Goal: Task Accomplishment & Management: Manage account settings

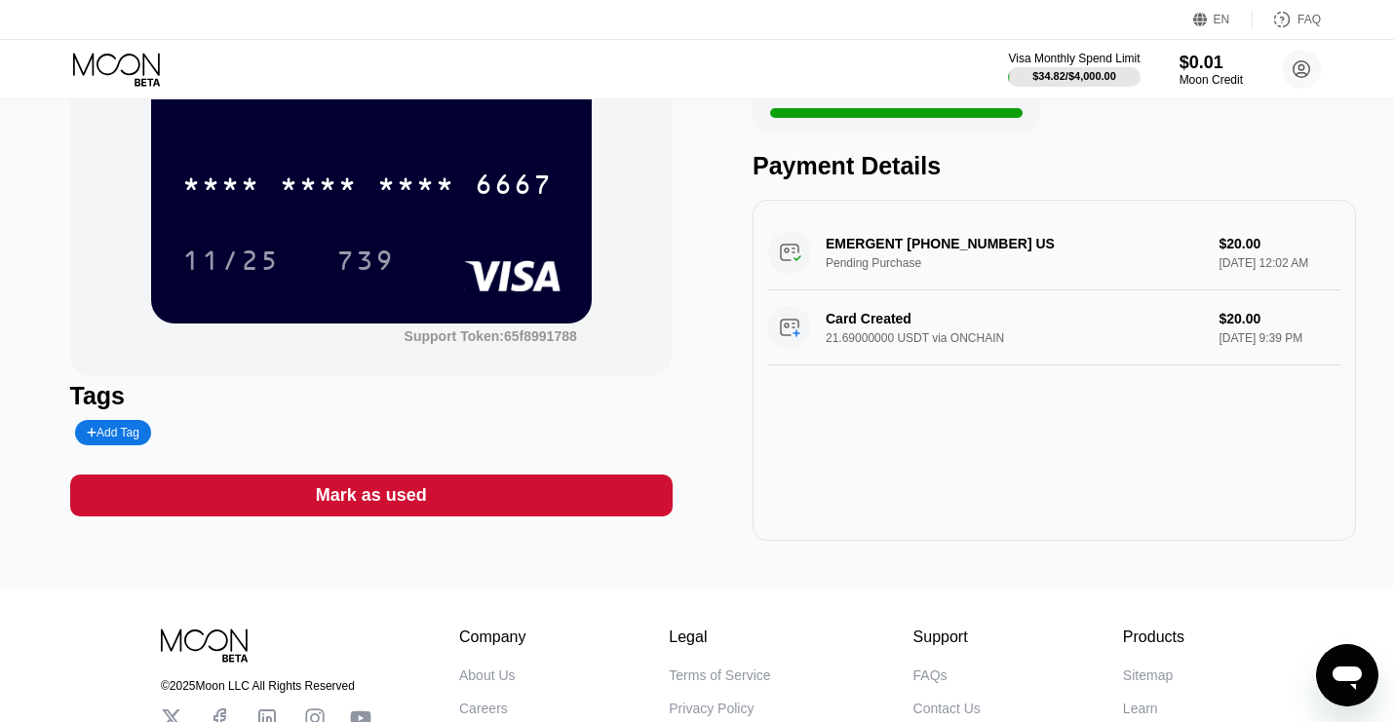
scroll to position [195, 0]
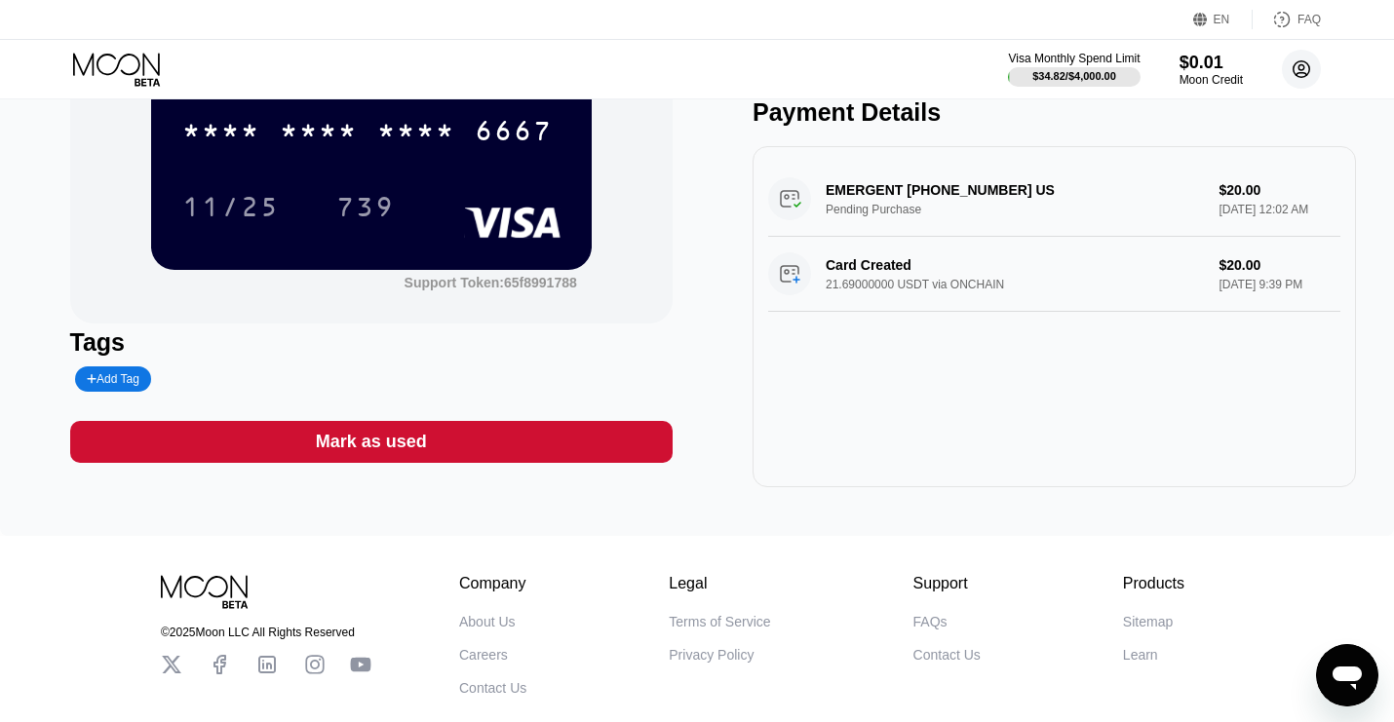
click at [1305, 59] on circle at bounding box center [1301, 69] width 39 height 39
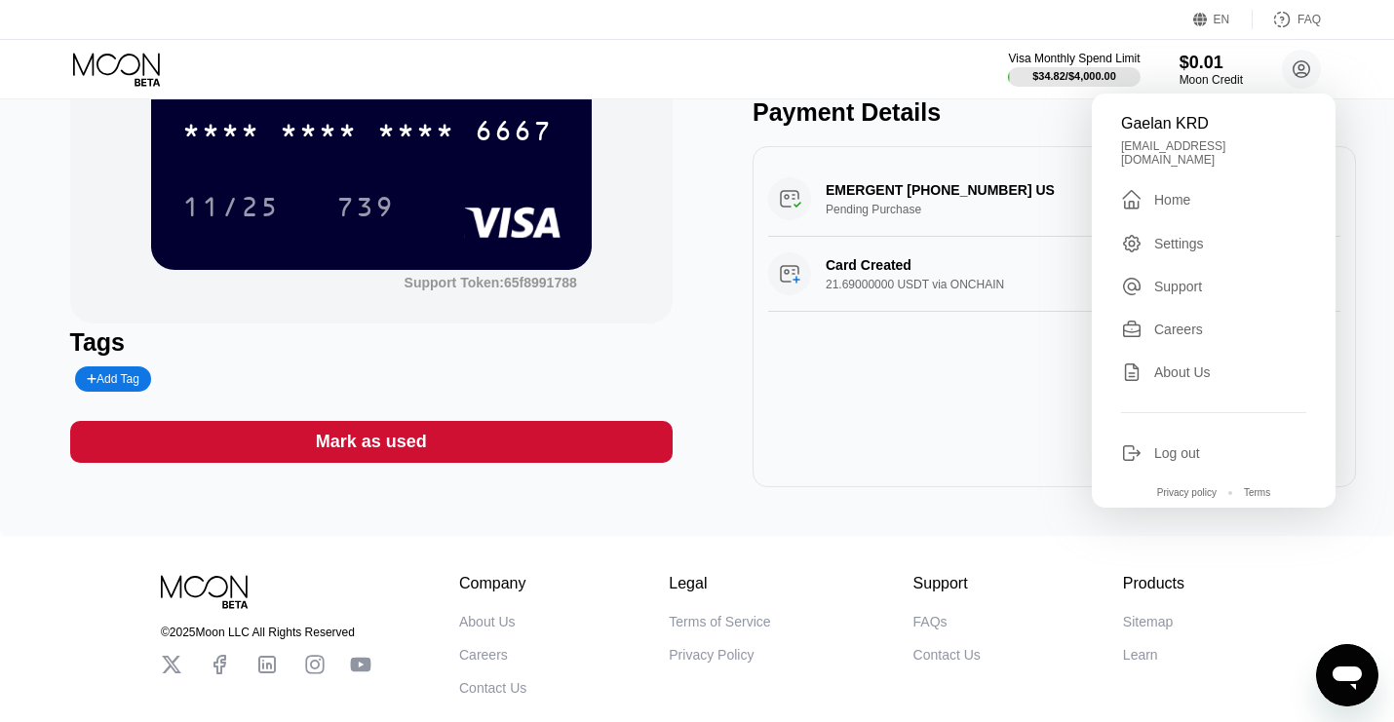
click at [1187, 192] on div "Home" at bounding box center [1172, 200] width 36 height 16
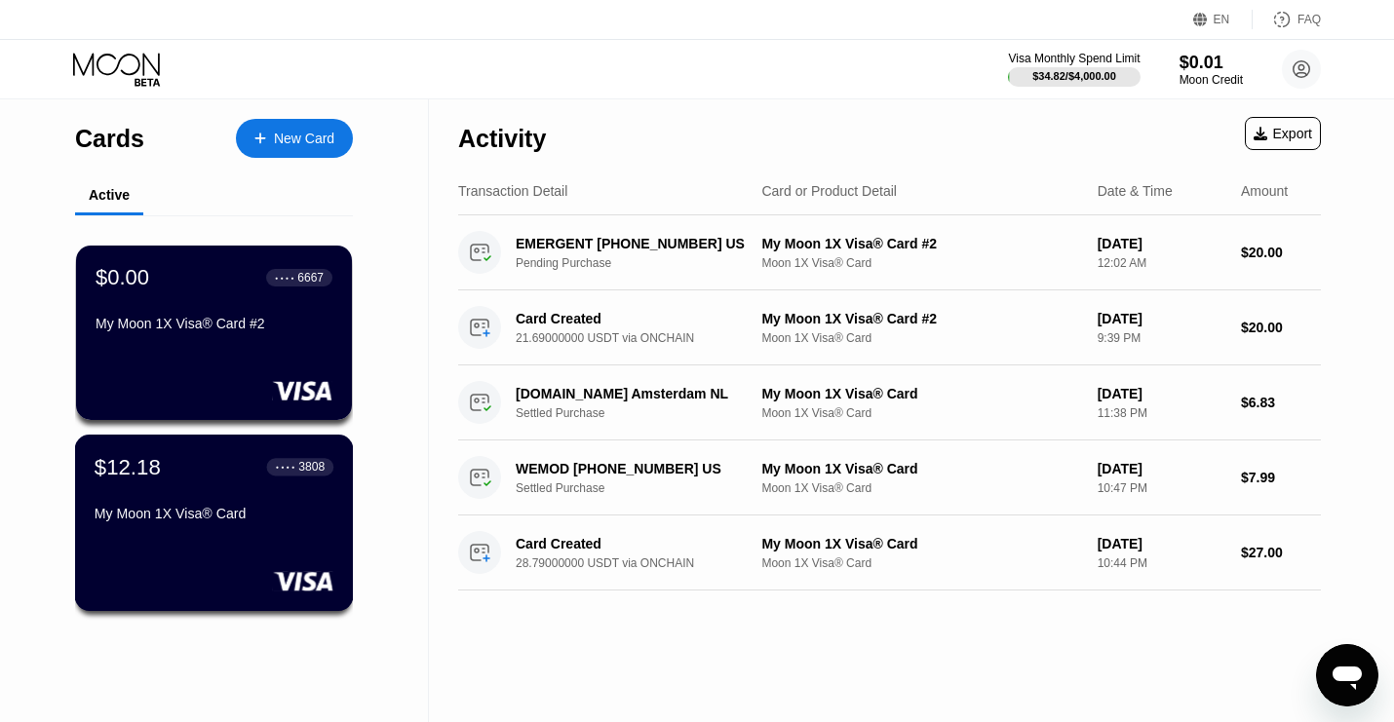
click at [197, 480] on div "$12.18 ● ● ● ● 3808" at bounding box center [214, 466] width 239 height 25
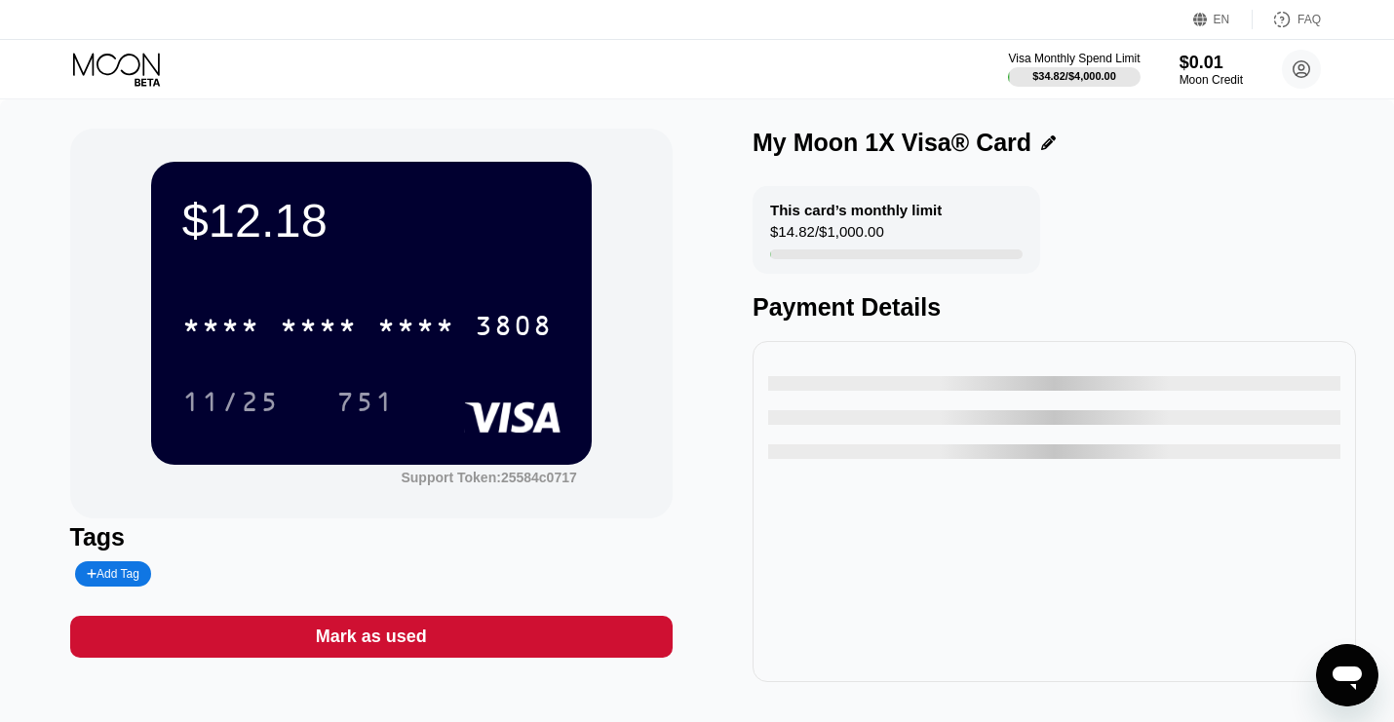
drag, startPoint x: 449, startPoint y: 185, endPoint x: 737, endPoint y: 162, distance: 288.5
click at [736, 163] on div "$12.18 * * * * * * * * * * * * 3808 11/25 751 Support Token: 25584c0717 Tags Ad…" at bounding box center [697, 415] width 1394 height 632
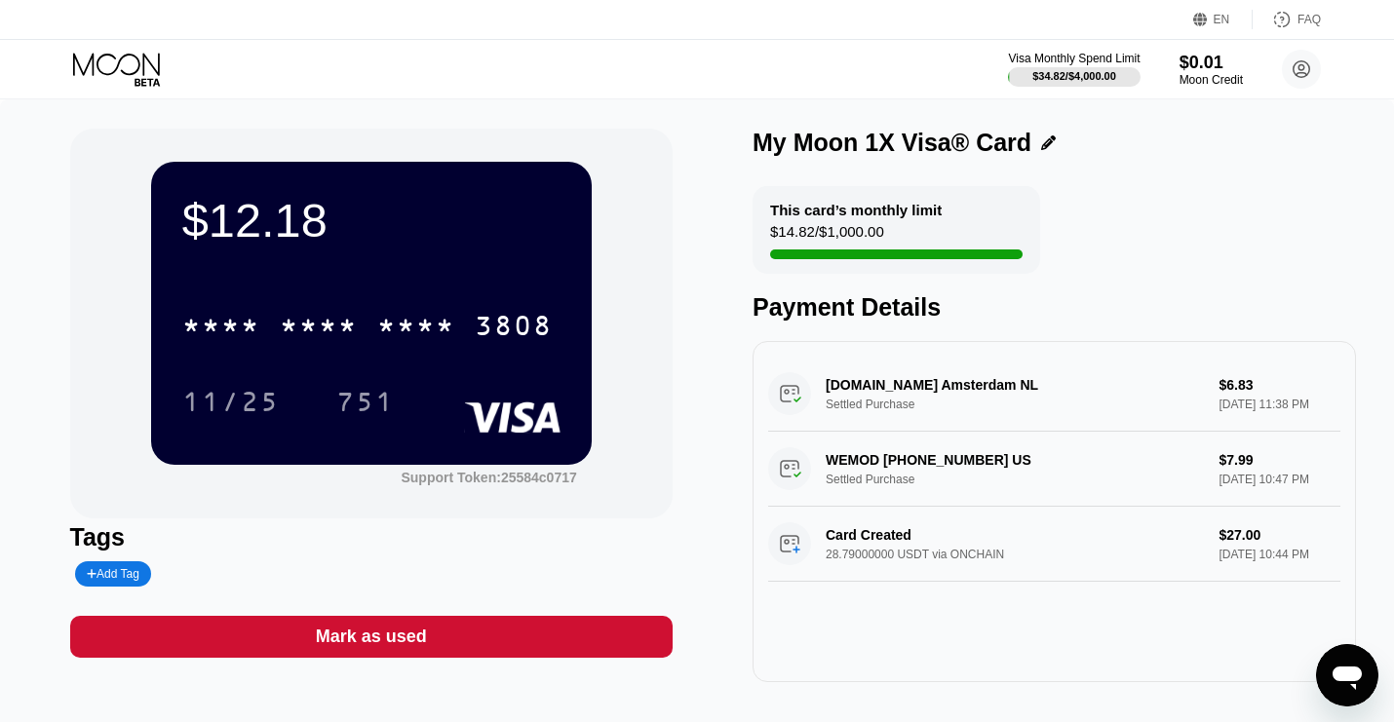
drag, startPoint x: 175, startPoint y: 81, endPoint x: 65, endPoint y: 70, distance: 110.7
click at [65, 70] on div "Visa Monthly Spend Limit $34.82 / $4,000.00 $0.01 Moon Credit Gaelan KRD [EMAIL…" at bounding box center [697, 69] width 1394 height 58
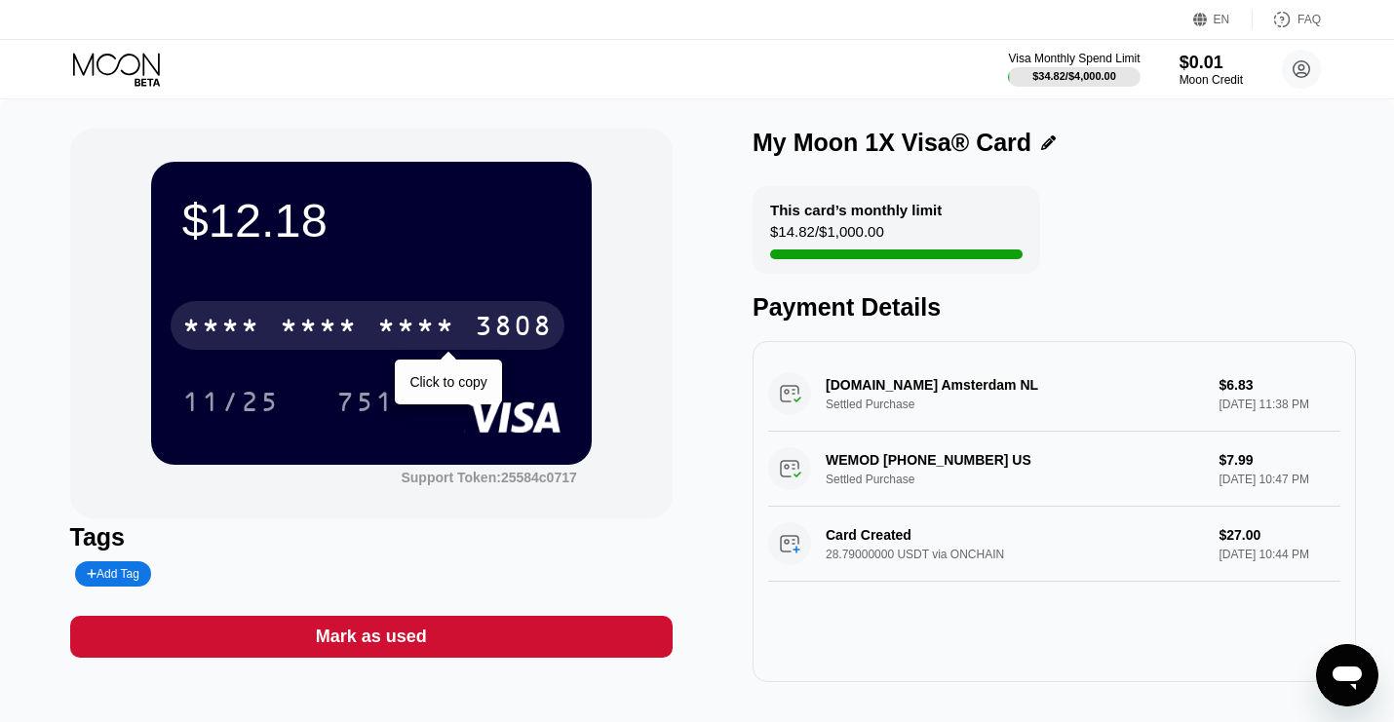
click at [254, 313] on div "* * * * * * * * * * * * 3808" at bounding box center [368, 325] width 394 height 49
